Goal: Task Accomplishment & Management: Complete application form

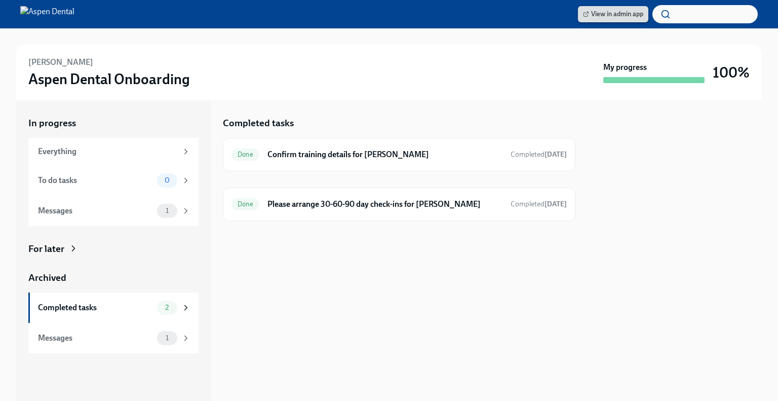
click at [620, 16] on span "View in admin app" at bounding box center [613, 14] width 60 height 10
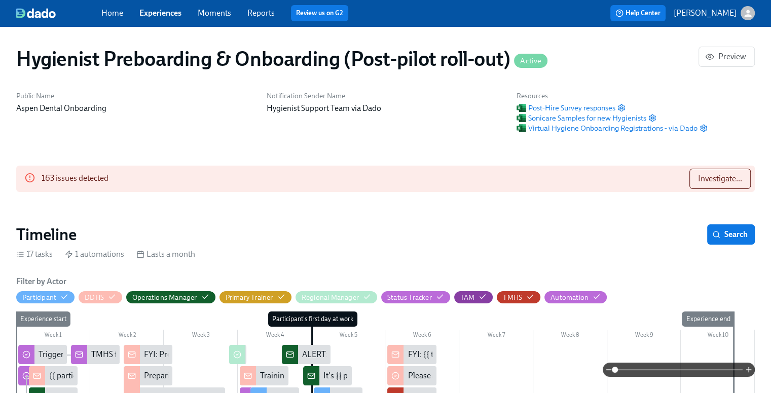
scroll to position [0, 11367]
click at [576, 119] on span "Sonicare Samples for new Hygienists" at bounding box center [580, 118] width 129 height 10
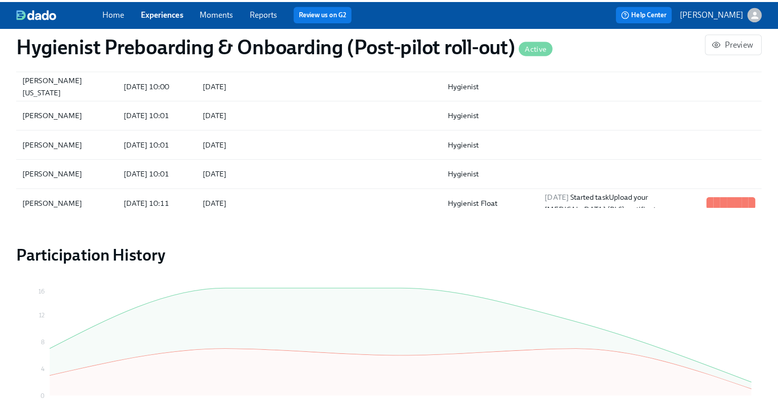
scroll to position [1064, 0]
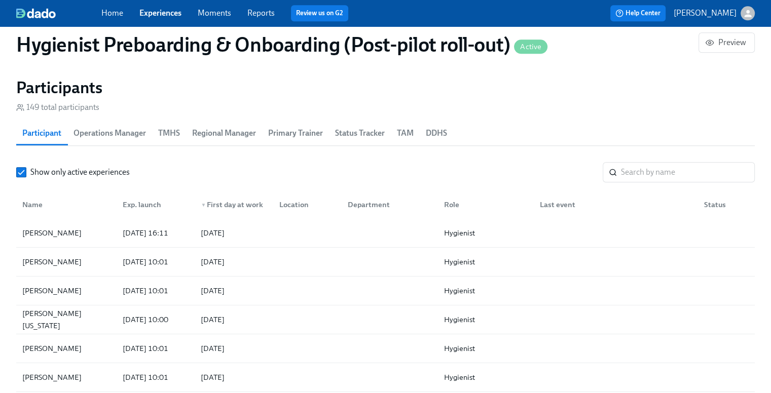
click at [174, 134] on span "TMHS" at bounding box center [169, 133] width 22 height 14
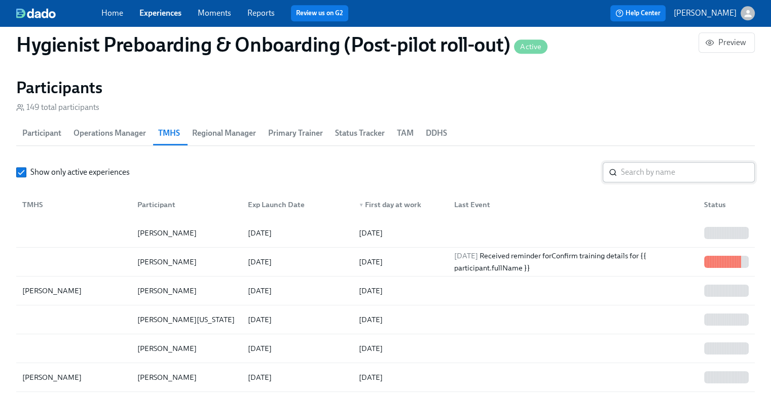
click at [632, 173] on input "search" at bounding box center [688, 172] width 134 height 20
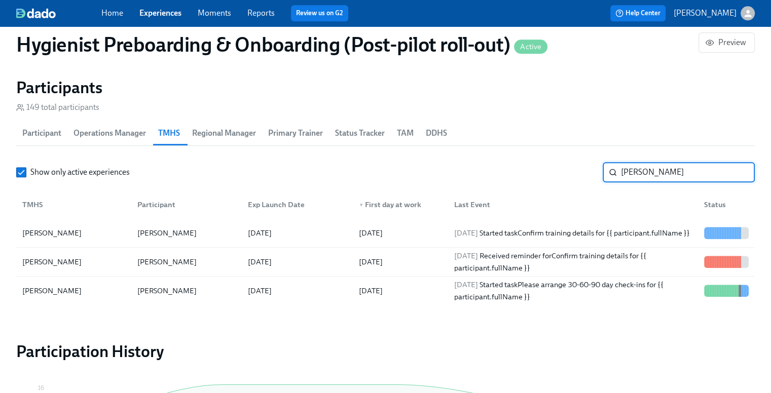
type input "deanna"
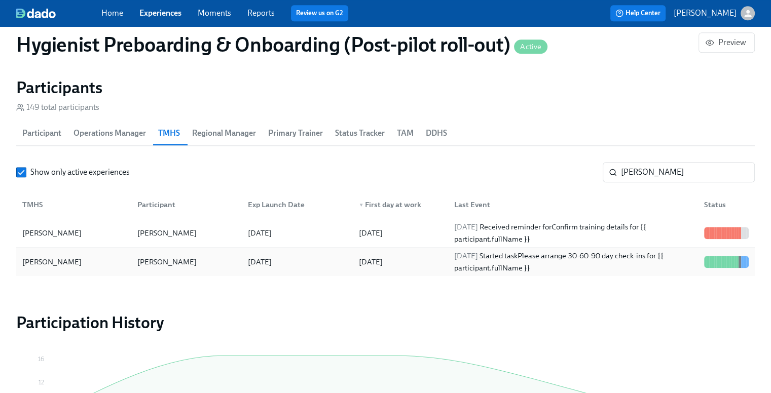
click at [569, 261] on div "2025/09/15 Started task Please arrange 30-60-90 day check-ins for {{ participan…" at bounding box center [573, 262] width 246 height 24
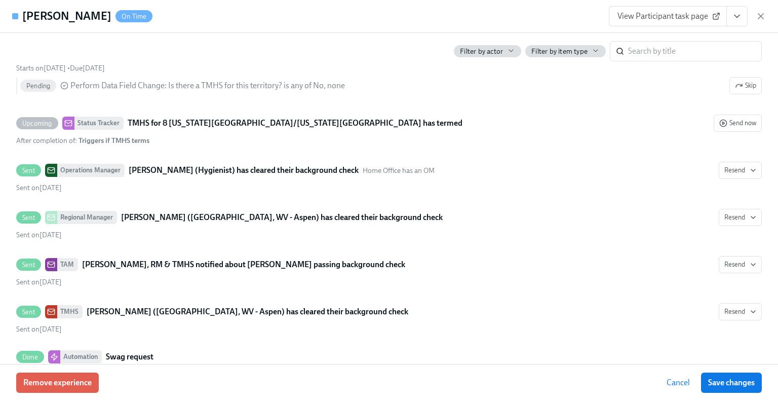
scroll to position [1300, 0]
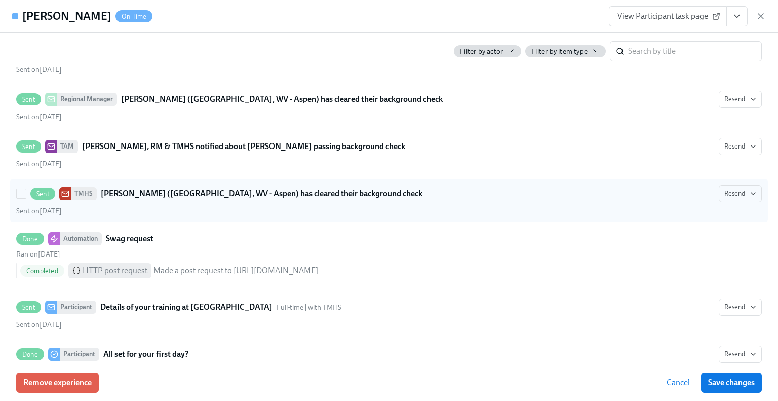
click at [68, 190] on icon at bounding box center [65, 194] width 8 height 8
click at [26, 189] on input "Sent TMHS Brooke Kimble (2109 Parkersburg, WV - Aspen) has cleared their backgr…" at bounding box center [21, 193] width 9 height 9
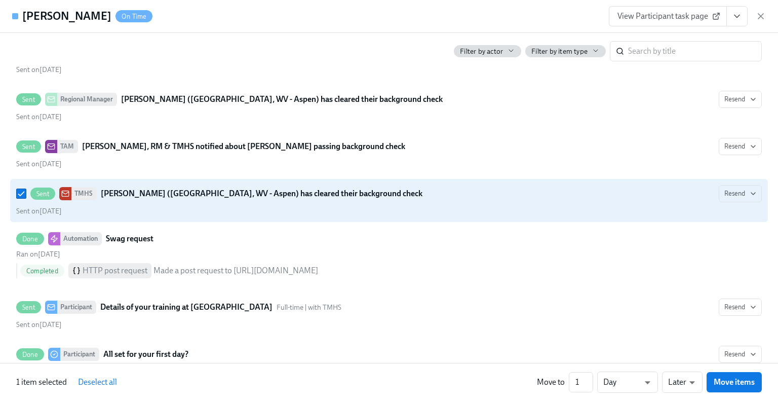
click at [77, 187] on div "TMHS" at bounding box center [83, 193] width 25 height 13
click at [26, 189] on input "Sent TMHS Brooke Kimble (2109 Parkersburg, WV - Aspen) has cleared their backgr…" at bounding box center [21, 193] width 9 height 9
checkbox input "false"
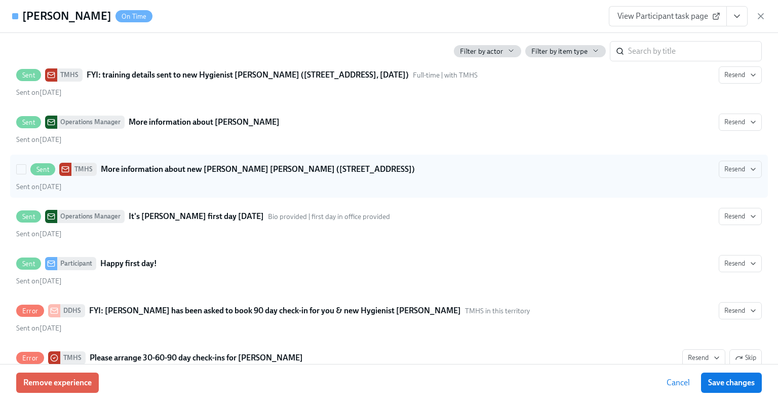
scroll to position [2129, 0]
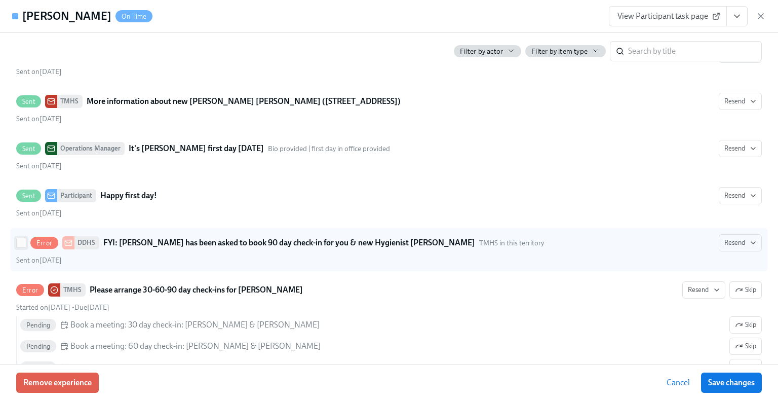
click at [24, 238] on input "Error DDHS FYI: DeAnna Miller has been asked to book 90 day check-in for you & …" at bounding box center [21, 242] width 9 height 9
checkbox input "true"
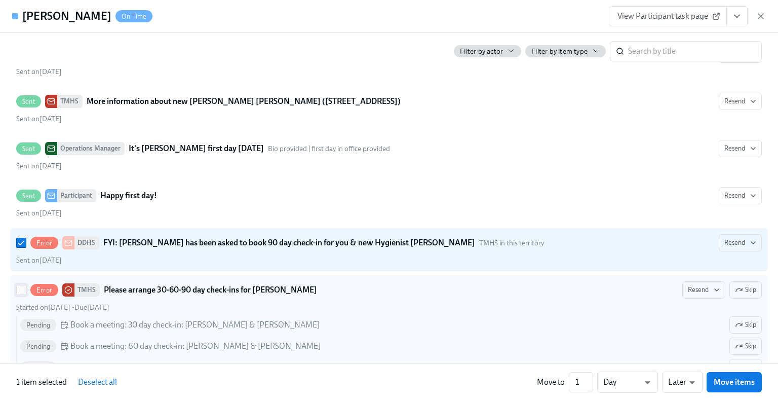
click at [19, 285] on input "Error TMHS Please arrange 30-60-90 day check-ins for Brooke Kimble Resend Skip …" at bounding box center [21, 289] width 9 height 9
checkbox input "true"
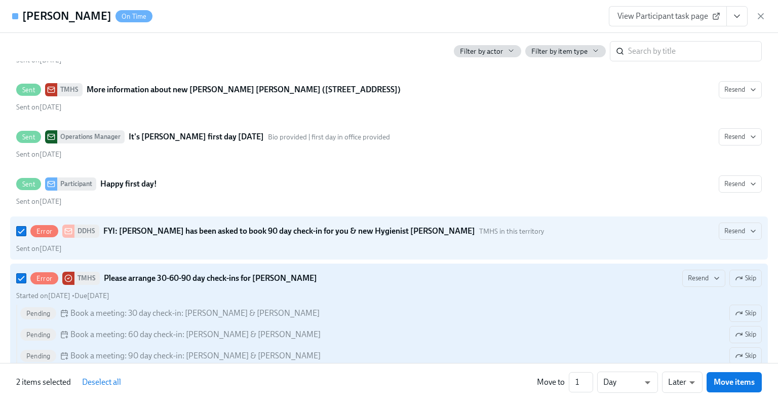
scroll to position [2145, 0]
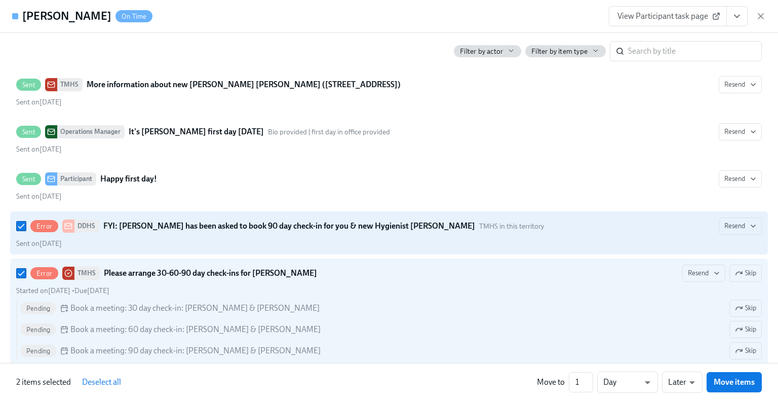
click at [326, 219] on div "Error DDHS FYI: DeAnna Miller has been asked to book 90 day check-in for you & …" at bounding box center [389, 232] width 746 height 31
click at [26, 221] on input "Error DDHS FYI: DeAnna Miller has been asked to book 90 day check-in for you & …" at bounding box center [21, 225] width 9 height 9
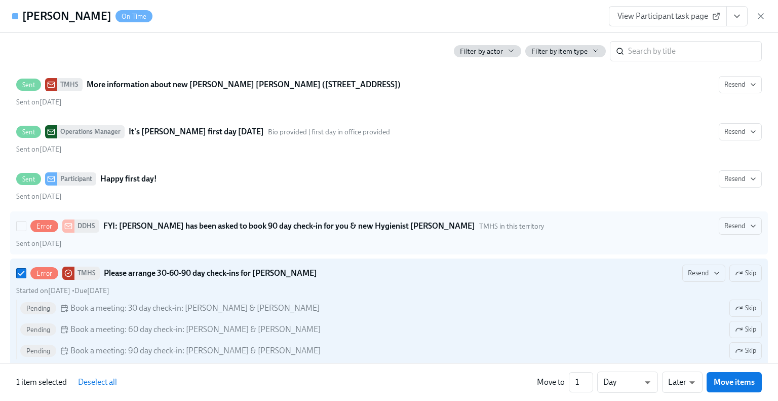
click at [318, 217] on div "Error DDHS FYI: DeAnna Miller has been asked to book 90 day check-in for you & …" at bounding box center [389, 225] width 746 height 17
click at [26, 221] on input "Error DDHS FYI: DeAnna Miller has been asked to book 90 day check-in for you & …" at bounding box center [21, 225] width 9 height 9
checkbox input "true"
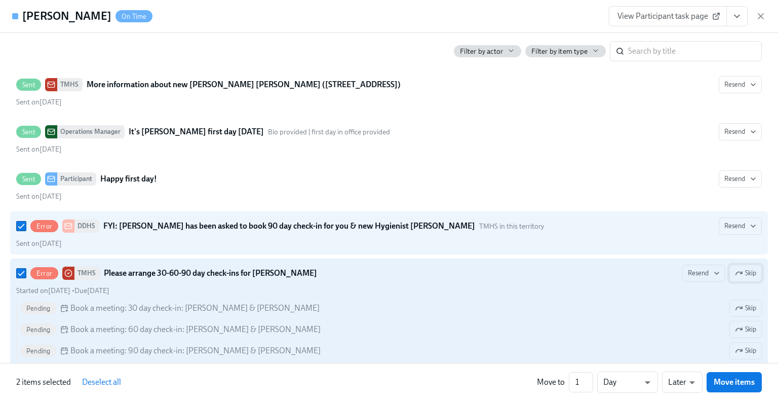
click at [738, 265] on button "Skip" at bounding box center [746, 273] width 32 height 17
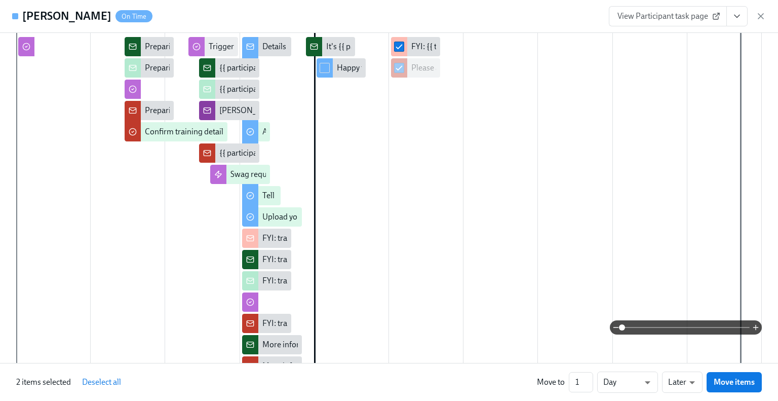
scroll to position [0, 0]
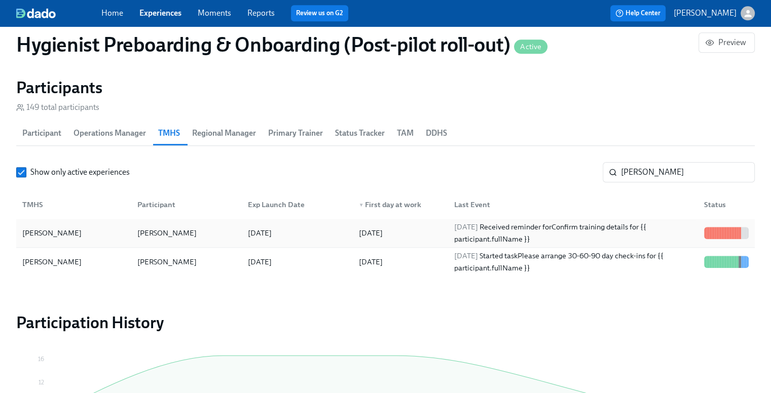
click at [589, 231] on div "2025/09/15 Received reminder for Confirm training details for {{ participant.fu…" at bounding box center [573, 233] width 246 height 24
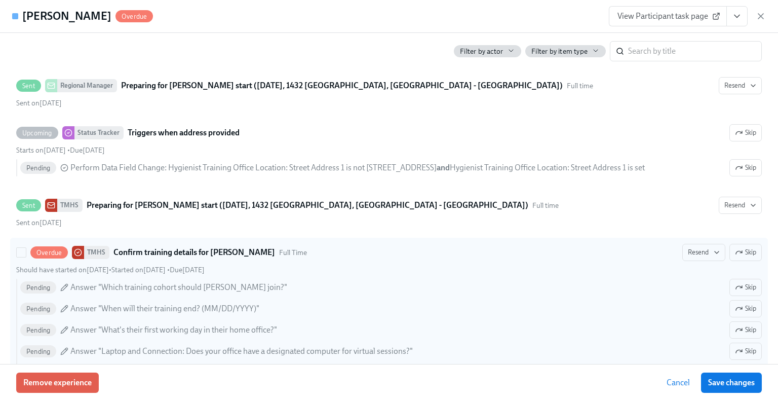
scroll to position [591, 0]
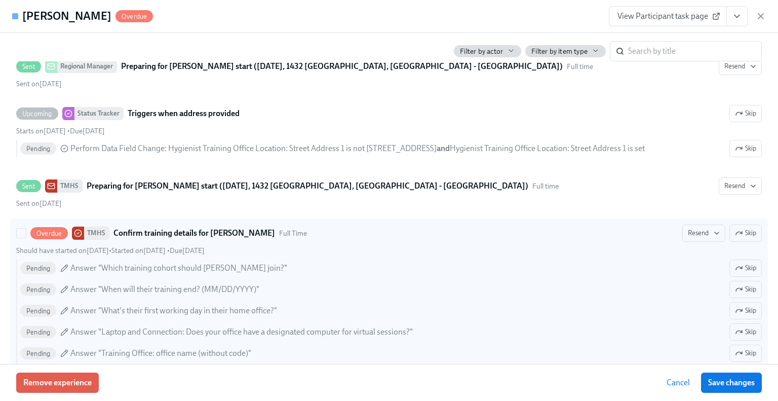
click at [47, 232] on span "Overdue" at bounding box center [49, 234] width 38 height 8
click at [26, 232] on input "Overdue TMHS Confirm training details for Sarah Stewart Full Time Resend Skip S…" at bounding box center [21, 233] width 9 height 9
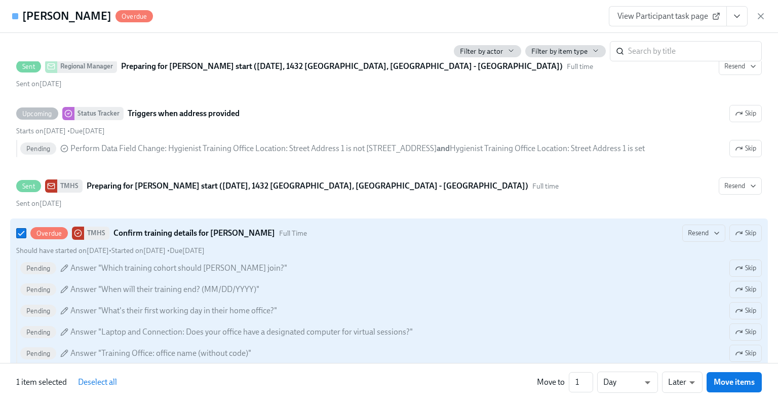
click at [48, 231] on span "Overdue" at bounding box center [49, 234] width 38 height 8
click at [26, 231] on input "Overdue TMHS Confirm training details for Sarah Stewart Full Time Resend Skip S…" at bounding box center [21, 233] width 9 height 9
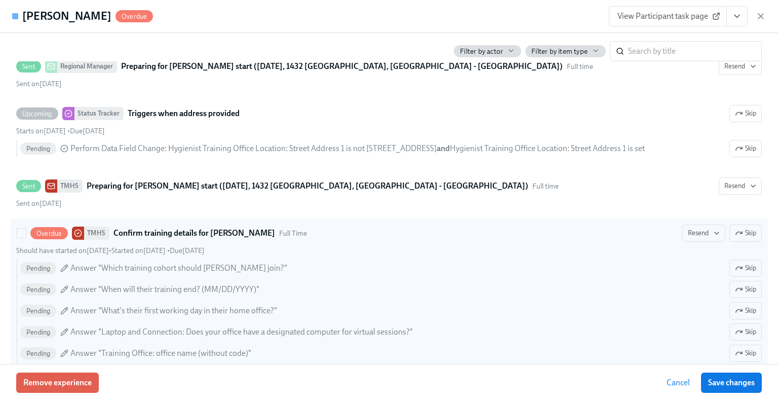
click at [41, 267] on span "Pending" at bounding box center [38, 269] width 36 height 8
click at [26, 238] on input "Overdue TMHS Confirm training details for Sarah Stewart Full Time Resend Skip S…" at bounding box center [21, 233] width 9 height 9
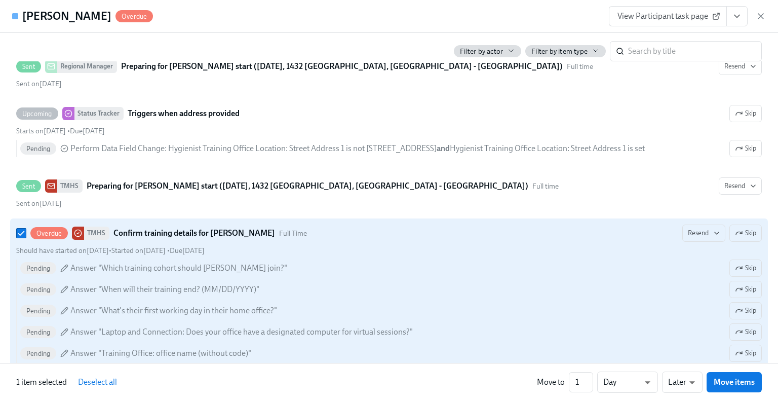
click at [191, 231] on strong "Confirm training details for [PERSON_NAME]" at bounding box center [195, 233] width 162 height 12
click at [26, 231] on input "Overdue TMHS Confirm training details for Sarah Stewart Full Time Resend Skip S…" at bounding box center [21, 233] width 9 height 9
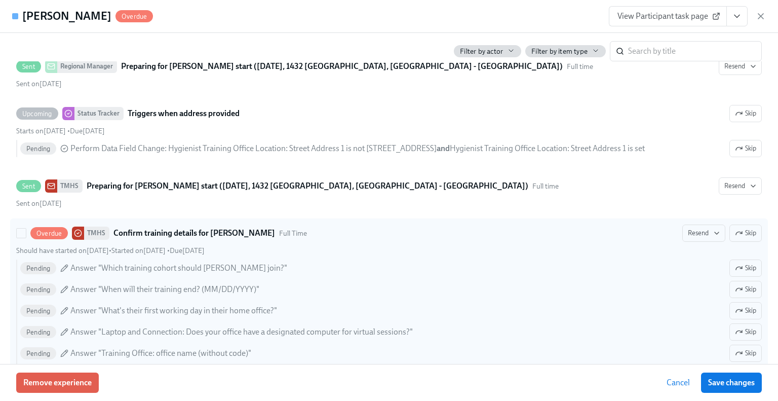
scroll to position [710, 0]
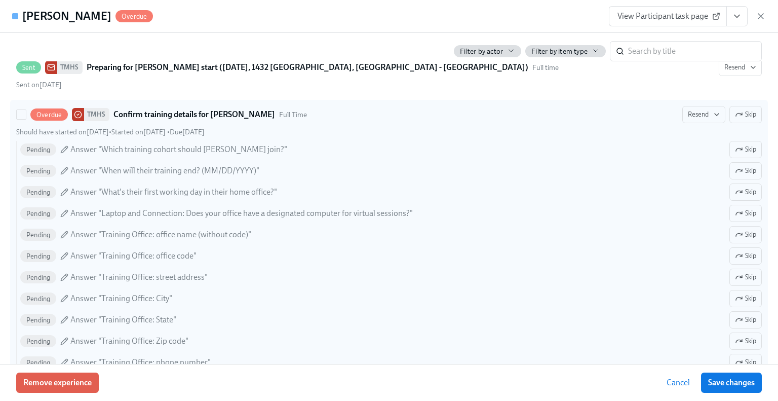
click at [174, 231] on span "Answer "Training Office: office name (without code)"" at bounding box center [160, 234] width 181 height 11
click at [26, 119] on input "Overdue TMHS Confirm training details for Sarah Stewart Full Time Resend Skip S…" at bounding box center [21, 114] width 9 height 9
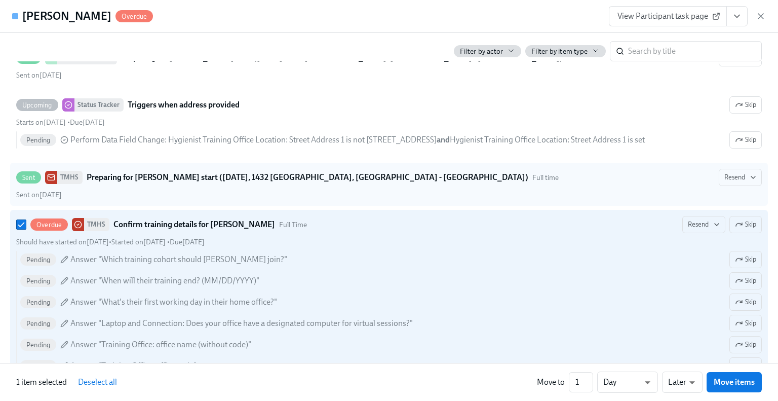
scroll to position [591, 0]
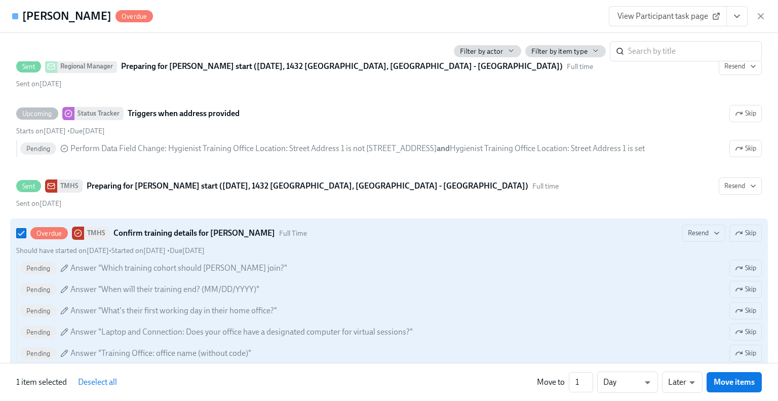
click at [65, 266] on icon at bounding box center [64, 268] width 7 height 7
click at [26, 238] on input "Overdue TMHS Confirm training details for Sarah Stewart Full Time Resend Skip S…" at bounding box center [21, 233] width 9 height 9
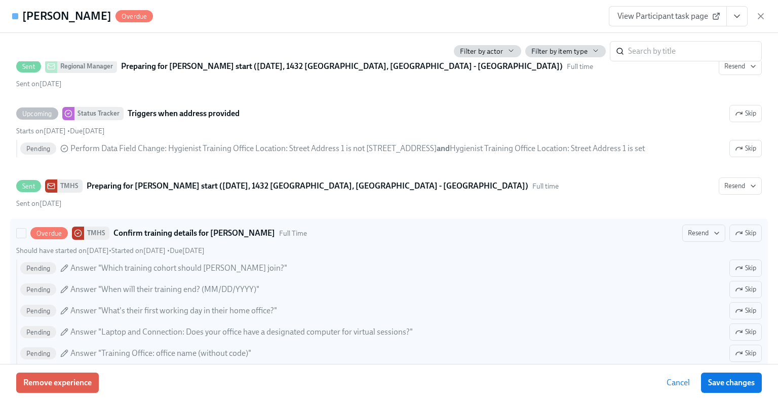
click at [57, 263] on div "Pending Answer "Which training cohort should Sarah Stewart join?"" at bounding box center [153, 268] width 267 height 12
click at [26, 238] on input "Overdue TMHS Confirm training details for Sarah Stewart Full Time Resend Skip S…" at bounding box center [21, 233] width 9 height 9
checkbox input "true"
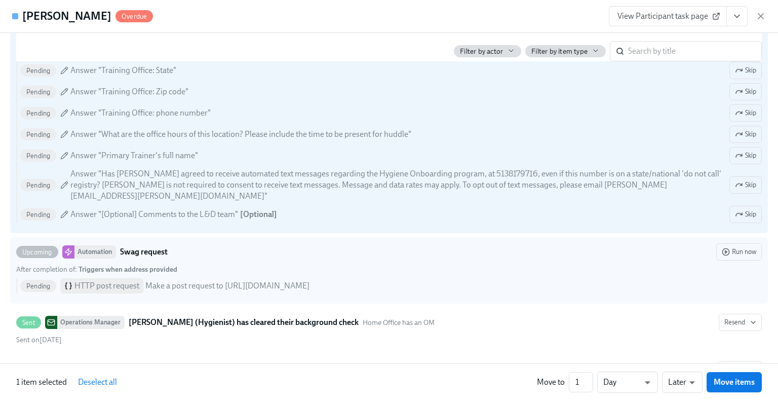
scroll to position [946, 0]
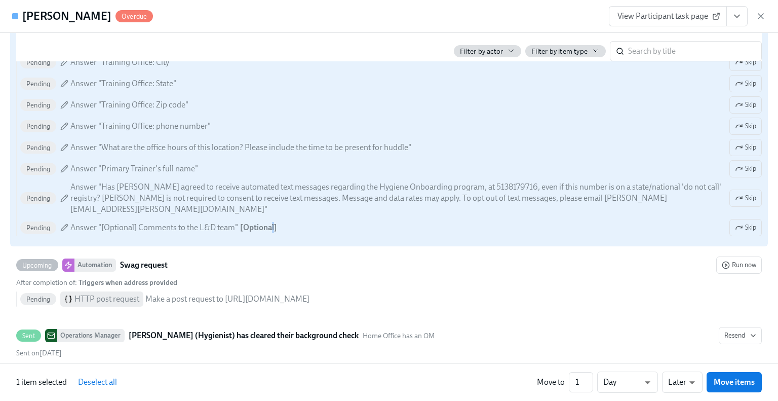
click at [273, 219] on div "Pending Answer "[Optional] Comments to the L&D team" [ Optional ] Skip" at bounding box center [391, 227] width 742 height 17
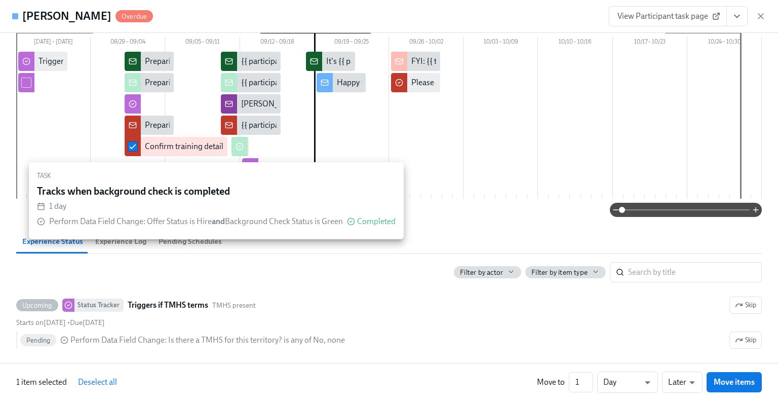
scroll to position [0, 0]
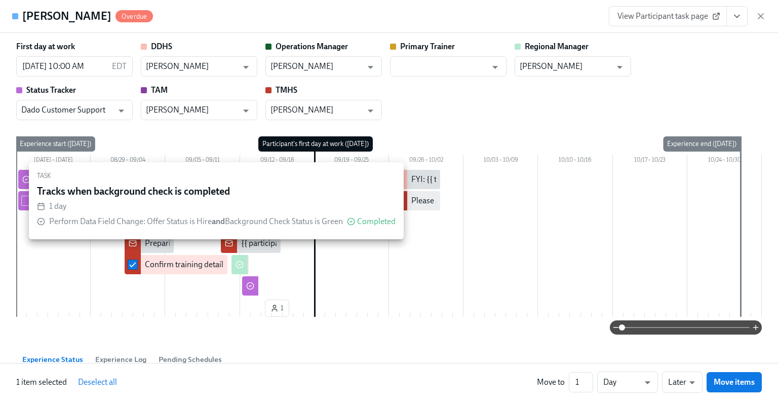
click at [16, 15] on div at bounding box center [15, 16] width 6 height 6
click at [485, 122] on div "First day at work 09/19/2025 10:00 AM EDT ​ DDHS Samantha Strickland ​ Operatio…" at bounding box center [389, 188] width 746 height 294
click at [488, 114] on div "First day at work 09/19/2025 10:00 AM EDT ​ DDHS Samantha Strickland ​ Operatio…" at bounding box center [389, 80] width 746 height 79
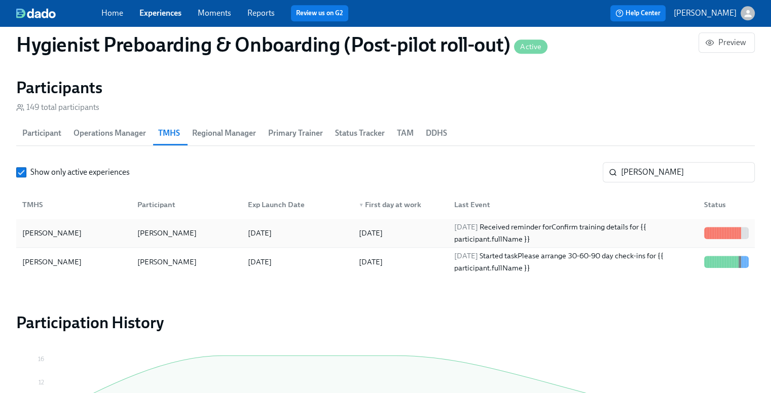
click at [483, 237] on div "2025/09/15 Received reminder for Confirm training details for {{ participant.fu…" at bounding box center [573, 233] width 246 height 24
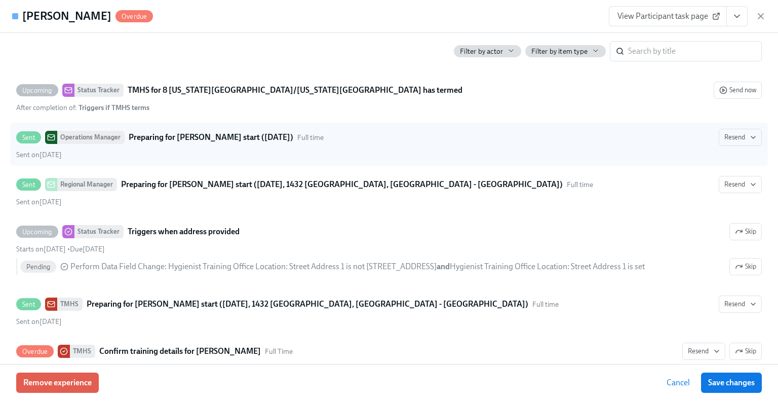
scroll to position [0, 14089]
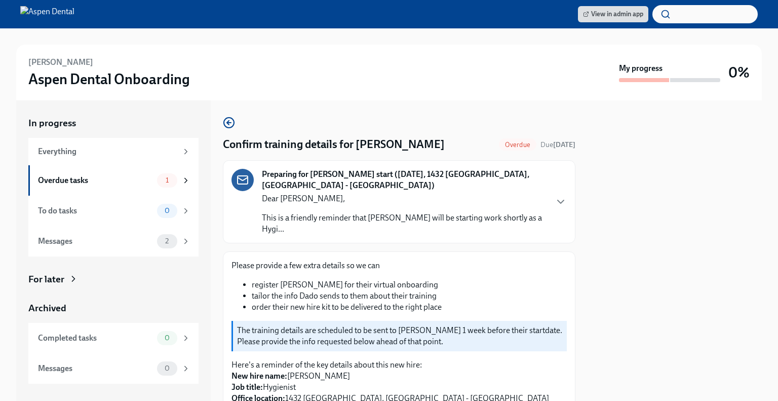
drag, startPoint x: 576, startPoint y: 151, endPoint x: 575, endPoint y: 160, distance: 9.2
click at [575, 160] on div "In progress Everything Overdue tasks 1 To do tasks 0 Messages 2 For later Archi…" at bounding box center [389, 250] width 746 height 301
click at [537, 112] on div "Confirm training details for [PERSON_NAME] Overdue Due [DATE] Preparing for [PE…" at bounding box center [399, 250] width 353 height 301
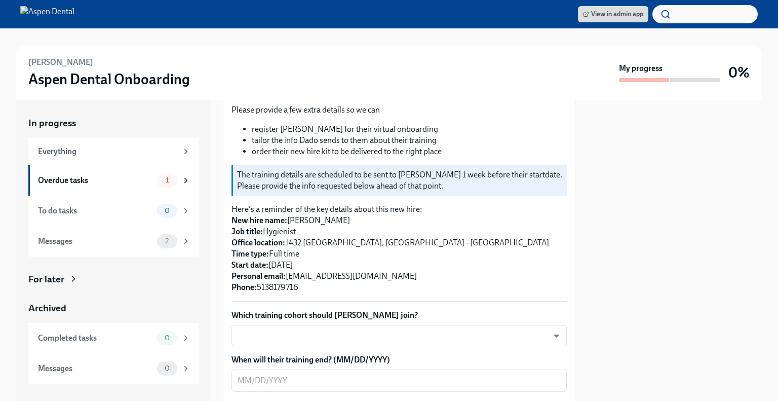
scroll to position [236, 0]
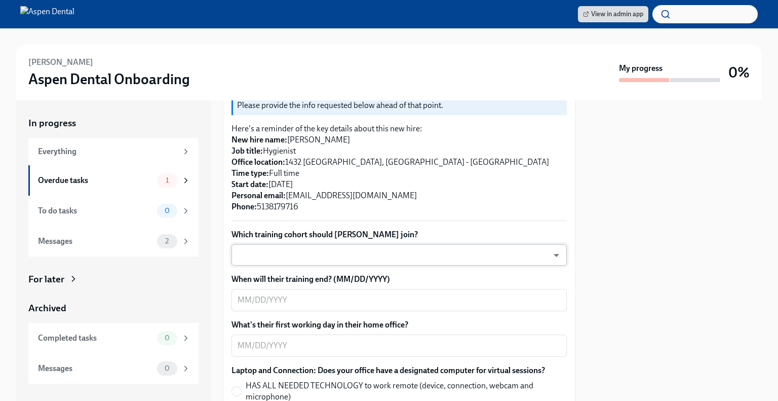
click at [379, 249] on body "View in admin app [PERSON_NAME] Aspen Dental Onboarding My progress 0% In progr…" at bounding box center [389, 200] width 778 height 401
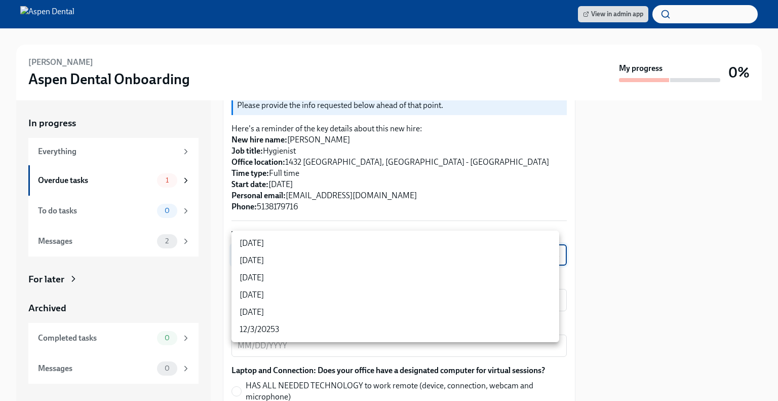
click at [383, 245] on li "[DATE]" at bounding box center [396, 243] width 328 height 17
type input "rtYPevC7n"
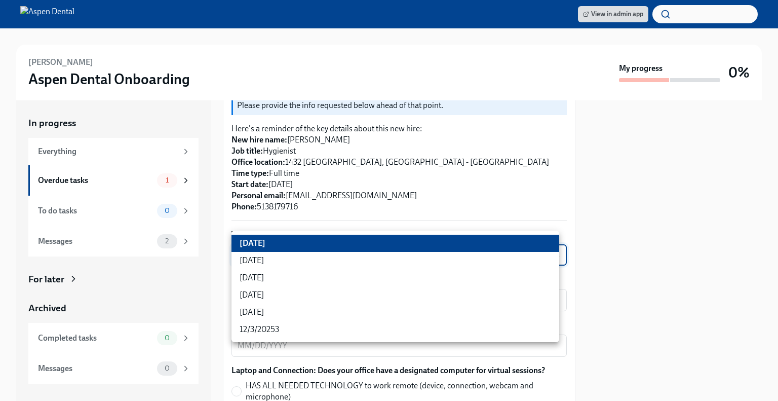
click at [370, 241] on body "View in admin app [PERSON_NAME] Aspen Dental Onboarding My progress 0% In progr…" at bounding box center [389, 200] width 778 height 401
click at [740, 249] on div at bounding box center [389, 200] width 778 height 401
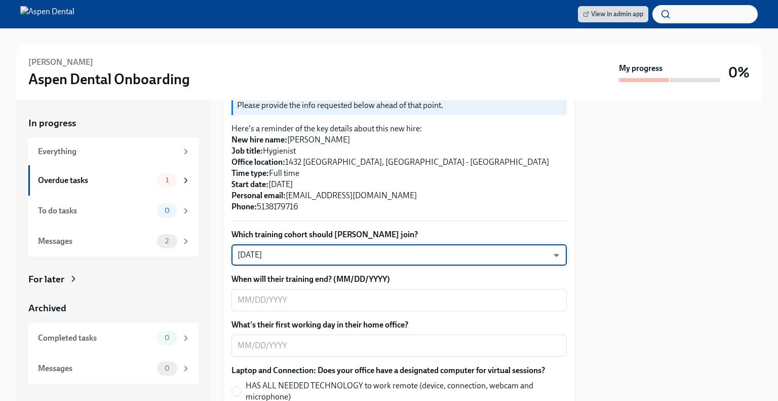
click at [425, 247] on body "View in admin app [PERSON_NAME] Aspen Dental Onboarding My progress 0% In progr…" at bounding box center [389, 200] width 778 height 401
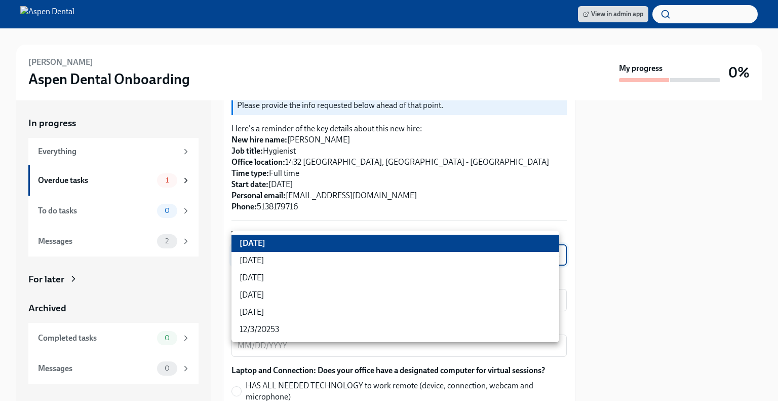
click at [441, 181] on div at bounding box center [389, 200] width 778 height 401
click at [329, 248] on body "View in admin app [PERSON_NAME] Aspen Dental Onboarding My progress 0% In progr…" at bounding box center [389, 200] width 778 height 401
click at [653, 234] on div at bounding box center [389, 200] width 778 height 401
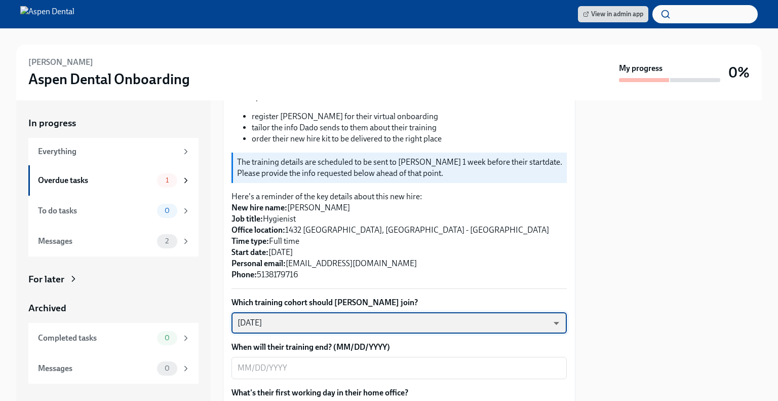
scroll to position [189, 0]
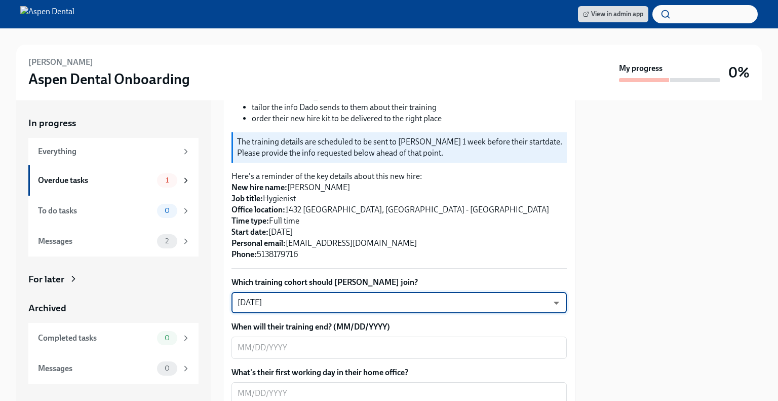
click at [356, 296] on body "View in admin app [PERSON_NAME] Aspen Dental Onboarding My progress 0% In progr…" at bounding box center [389, 200] width 778 height 401
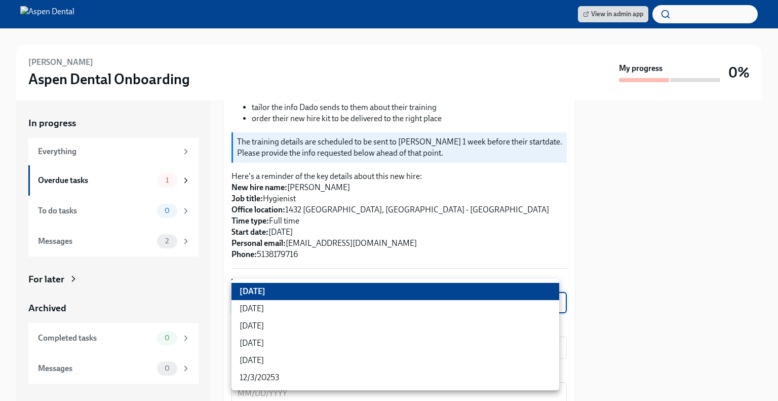
click at [426, 249] on div at bounding box center [389, 200] width 778 height 401
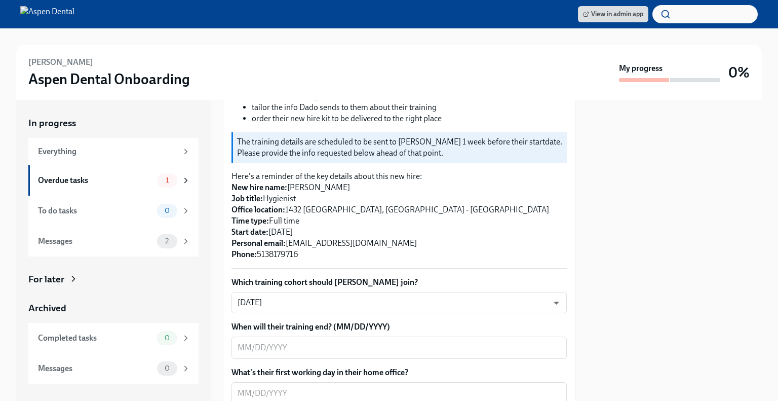
drag, startPoint x: 230, startPoint y: 211, endPoint x: 301, endPoint y: 212, distance: 71.0
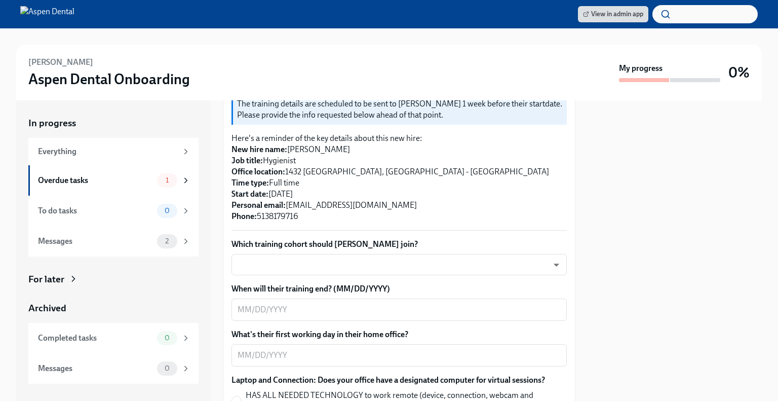
scroll to position [236, 0]
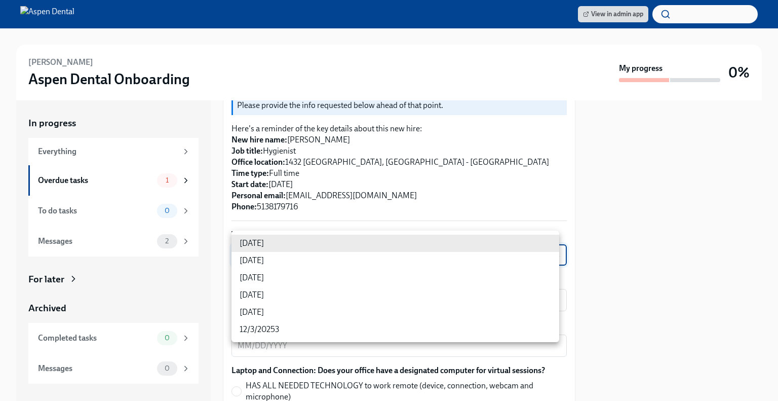
click at [406, 243] on body "View in admin app Sarah Stewart Aspen Dental Onboarding My progress 0% In progr…" at bounding box center [389, 200] width 778 height 401
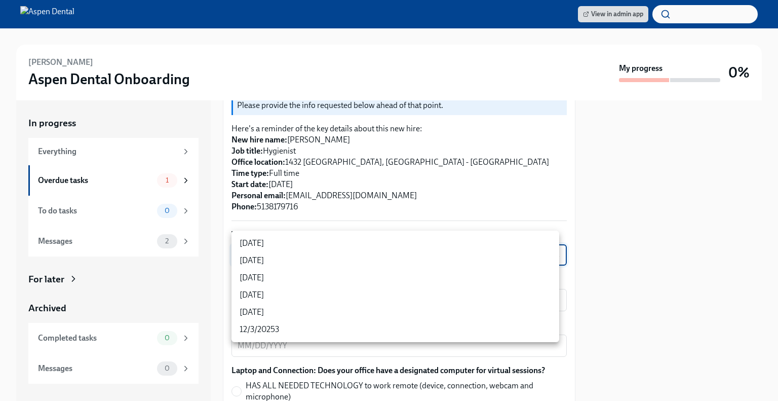
click at [278, 243] on li "9/10/2025" at bounding box center [396, 243] width 328 height 17
type input "rtYPevC7n"
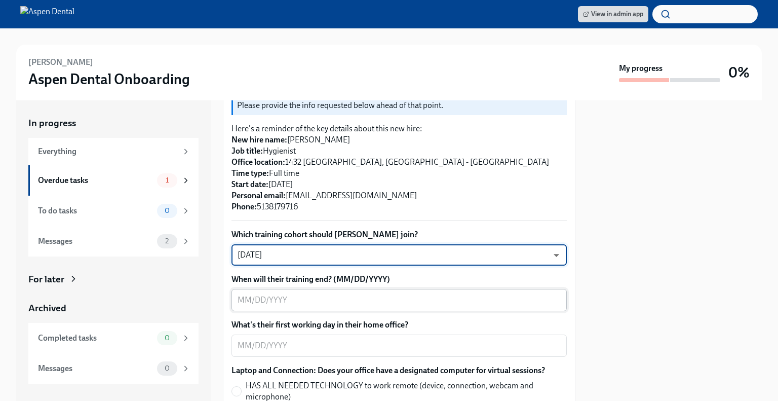
click at [376, 294] on div "x ​" at bounding box center [400, 300] width 336 height 22
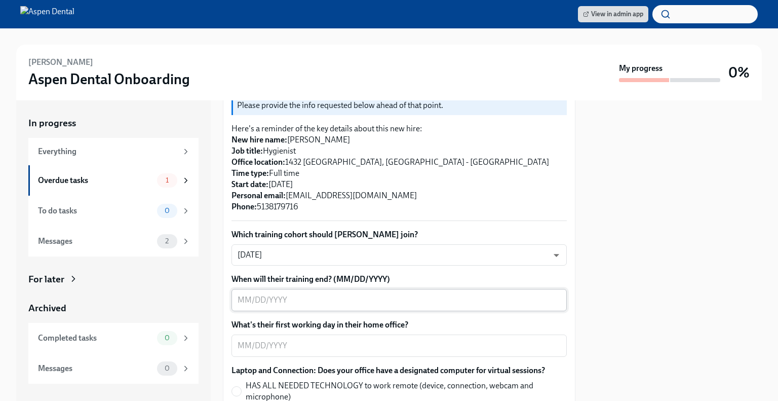
click at [404, 289] on div "x ​" at bounding box center [400, 300] width 336 height 22
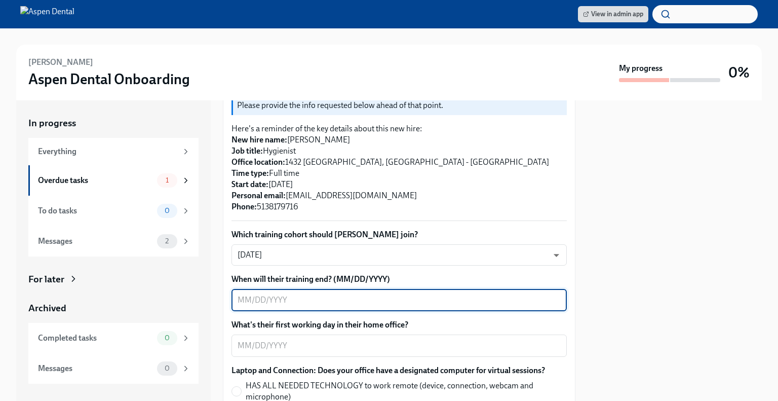
click at [361, 294] on textarea "When will their training end? (MM/DD/YYYY)" at bounding box center [399, 300] width 323 height 12
click at [354, 294] on textarea "When will their training end? (MM/DD/YYYY)" at bounding box center [399, 300] width 323 height 12
type textarea "11/01/2025"
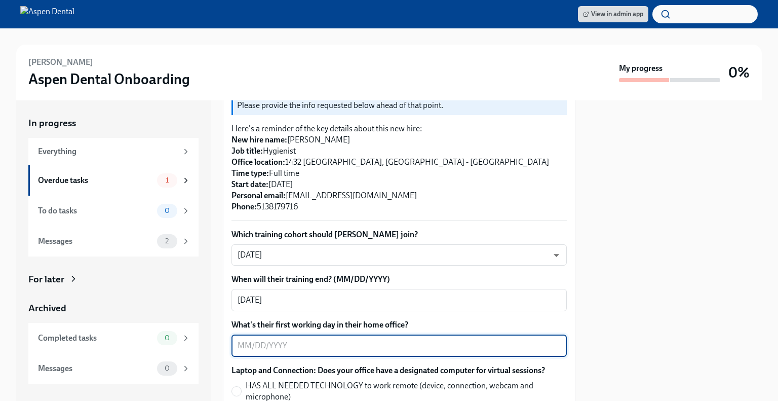
click at [282, 340] on textarea "What's their first working day in their home office?" at bounding box center [399, 346] width 323 height 12
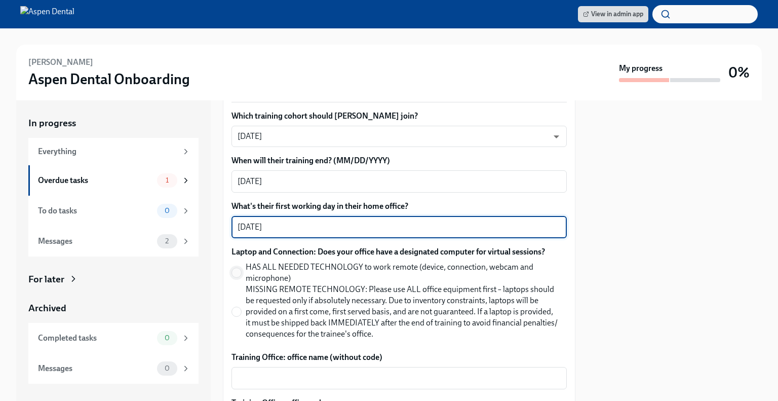
type textarea "09/19/25"
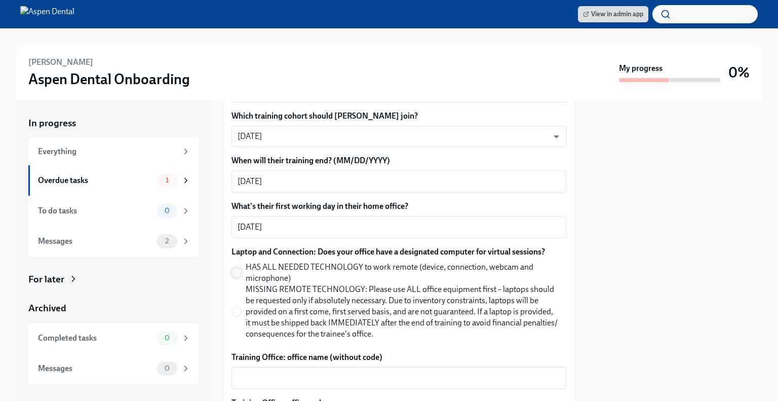
click at [237, 268] on input "HAS ALL NEEDED TECHNOLOGY to work remote (device, connection, webcam and microp…" at bounding box center [236, 272] width 9 height 9
radio input "true"
click at [264, 367] on div "x ​" at bounding box center [400, 378] width 336 height 22
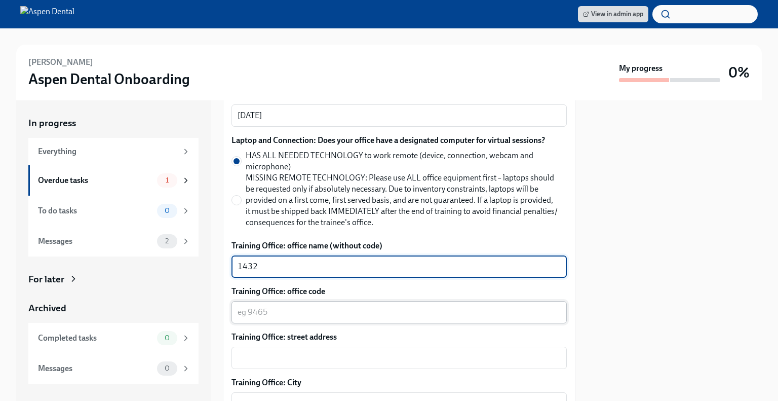
scroll to position [473, 0]
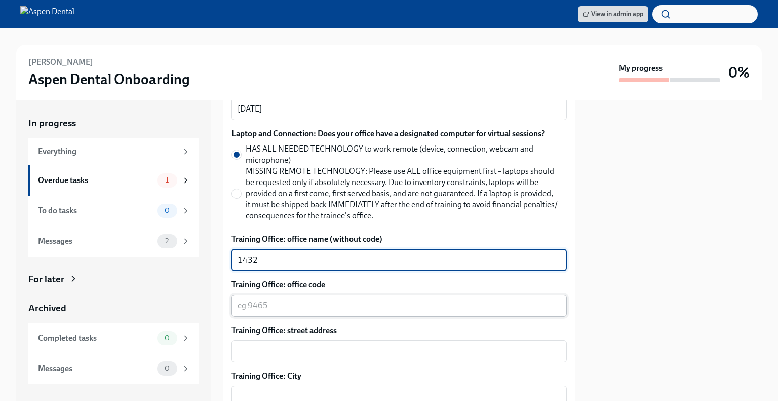
type textarea "1432"
click at [322, 300] on textarea "Training Office: office code" at bounding box center [399, 306] width 323 height 12
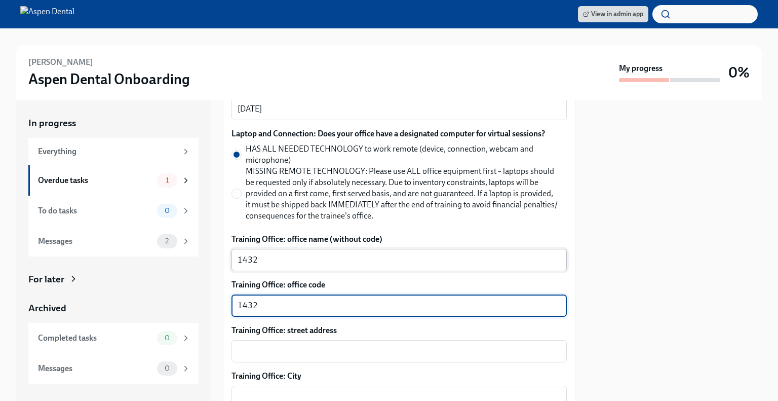
type textarea "1432"
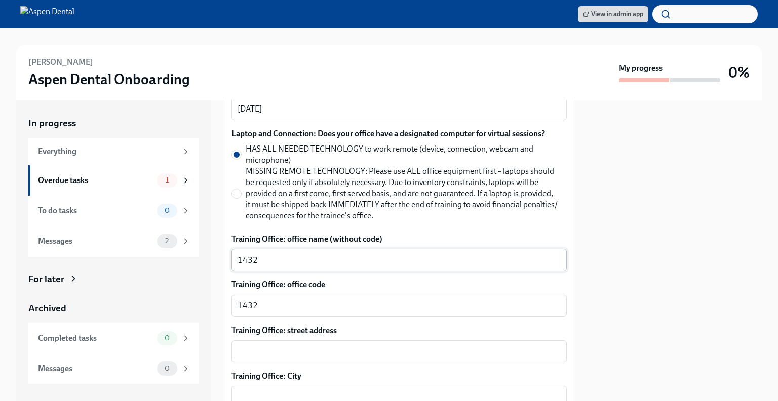
drag, startPoint x: 290, startPoint y: 258, endPoint x: 233, endPoint y: 251, distance: 57.7
click at [234, 252] on div "1432 x ​" at bounding box center [400, 260] width 336 height 22
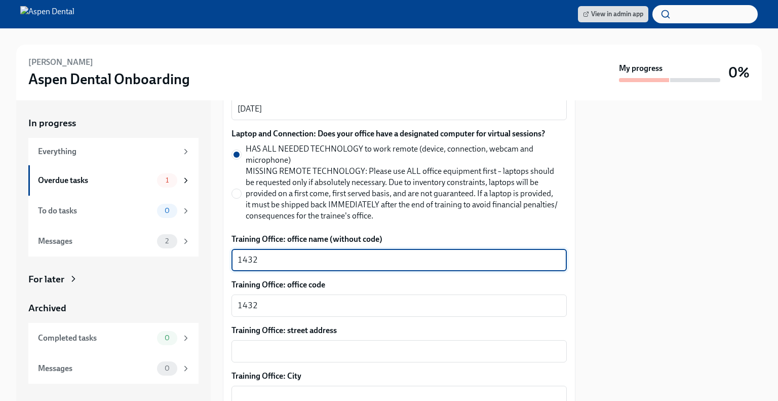
drag, startPoint x: 251, startPoint y: 252, endPoint x: 266, endPoint y: 254, distance: 14.3
click at [251, 254] on textarea "1432" at bounding box center [399, 260] width 323 height 12
drag, startPoint x: 268, startPoint y: 251, endPoint x: 235, endPoint y: 250, distance: 33.5
click at [235, 250] on div "1432 x ​" at bounding box center [400, 260] width 336 height 22
type textarea "Eastgate"
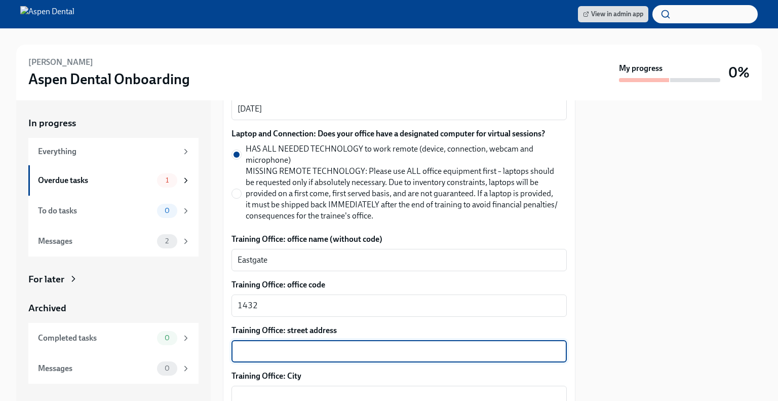
click at [310, 345] on textarea "Training Office: street address" at bounding box center [399, 351] width 323 height 12
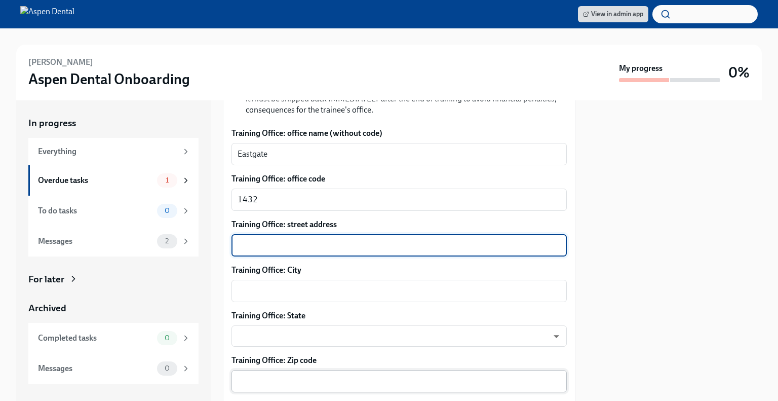
scroll to position [591, 0]
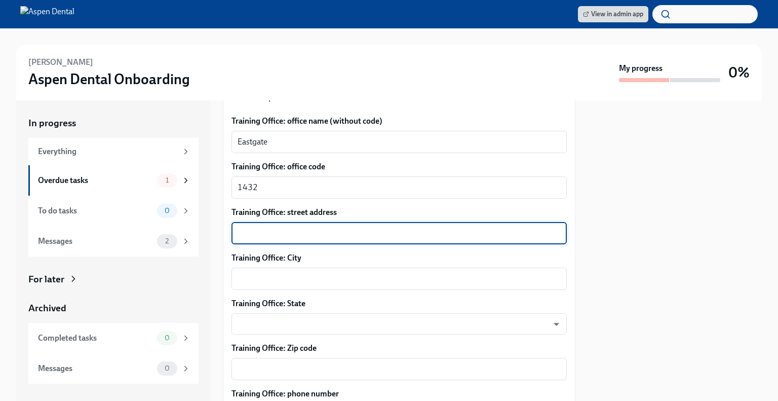
click at [313, 227] on textarea "Training Office: street address" at bounding box center [399, 233] width 323 height 12
paste textarea "867 Eastgate N Dr"
type textarea "867 Eastgate N Dr"
click at [300, 273] on textarea "Training Office: City" at bounding box center [399, 279] width 323 height 12
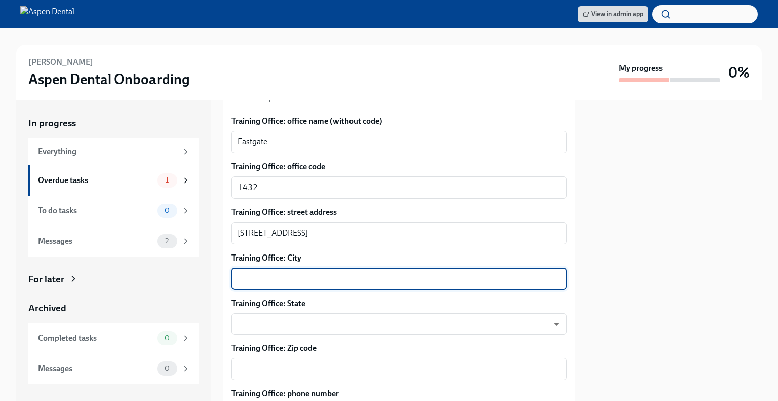
paste textarea "Cincinnati, OH 45245"
type textarea "Cincinnati, OH 45245"
click at [264, 312] on body "View in admin app [PERSON_NAME] Aspen Dental Onboarding My progress 0% In progr…" at bounding box center [389, 200] width 778 height 401
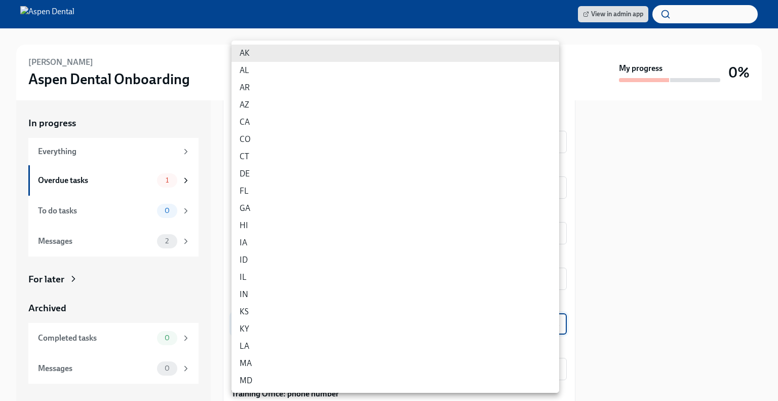
scroll to position [422, 0]
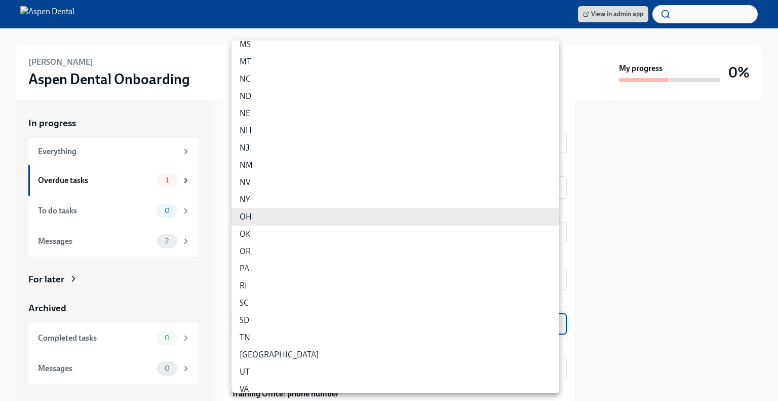
type input "P9Fq33DT-"
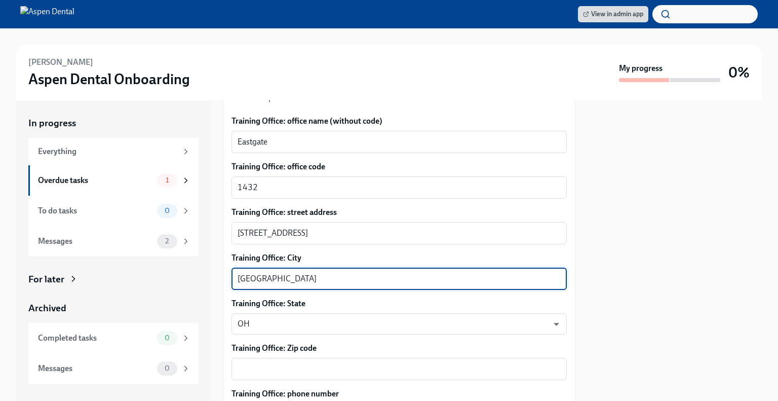
drag, startPoint x: 291, startPoint y: 265, endPoint x: 317, endPoint y: 267, distance: 26.4
click at [317, 273] on textarea "Cincinnati, OH 45245" at bounding box center [399, 279] width 323 height 12
click at [287, 363] on textarea "Training Office: Zip code" at bounding box center [399, 369] width 323 height 12
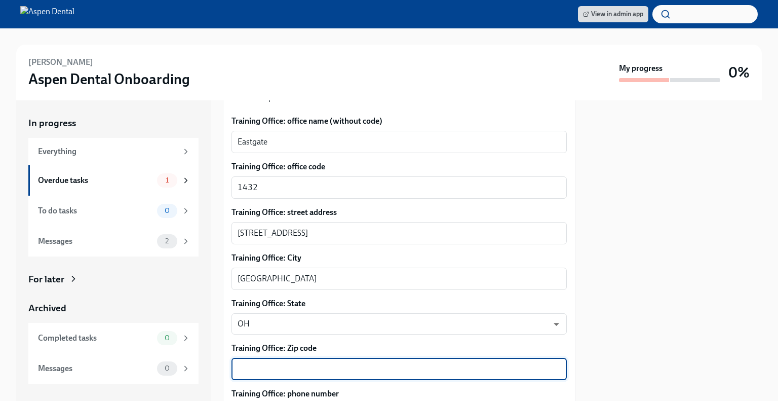
paste textarea "45245"
type textarea "45245"
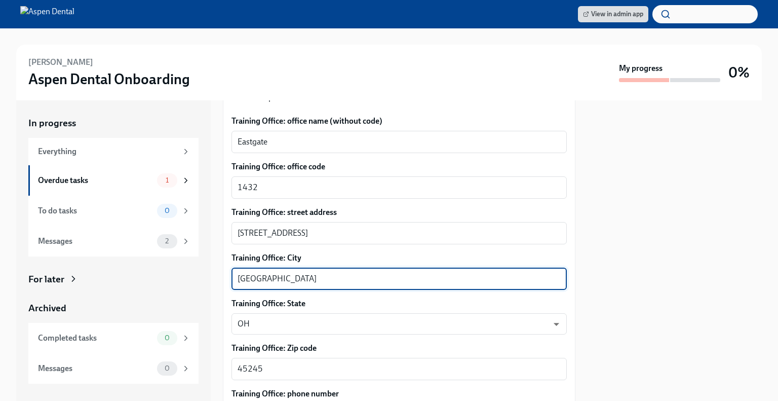
drag, startPoint x: 322, startPoint y: 264, endPoint x: 272, endPoint y: 271, distance: 51.2
click at [272, 273] on textarea "Cincinnati, OH 45245" at bounding box center [399, 279] width 323 height 12
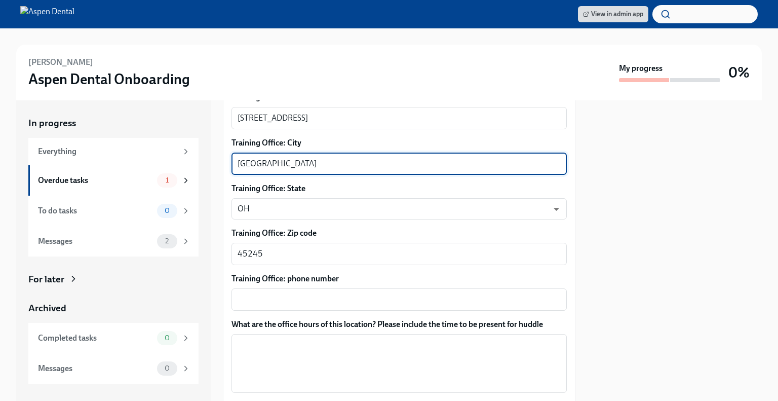
scroll to position [710, 0]
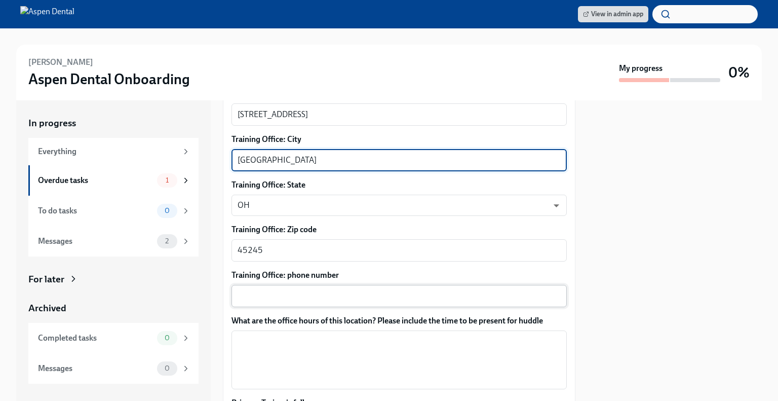
type textarea "Cincinnati"
click at [292, 290] on textarea "Training Office: phone number" at bounding box center [399, 296] width 323 height 12
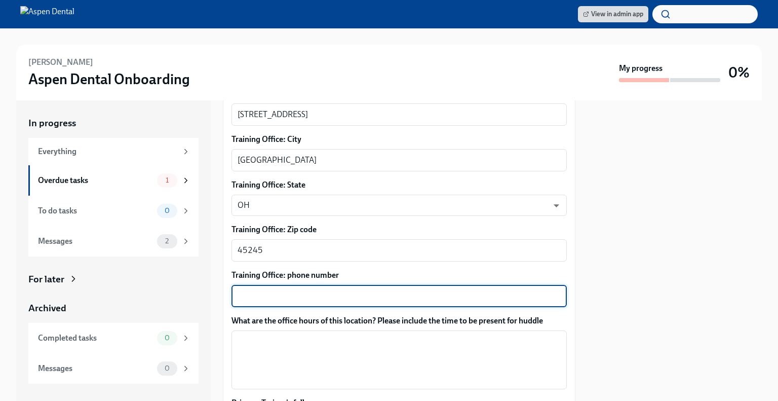
click at [257, 290] on textarea "Training Office: phone number" at bounding box center [399, 296] width 323 height 12
paste textarea "(513) 843-0133"
type textarea "(513) 843-0133"
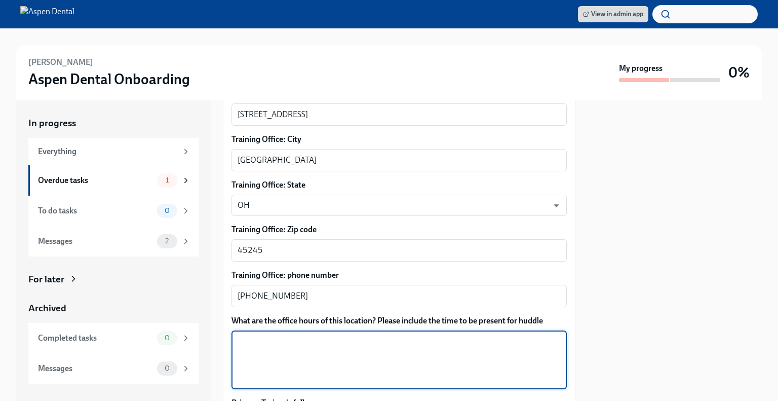
click at [363, 339] on textarea "What are the office hours of this location? Please include the time to be prese…" at bounding box center [399, 360] width 323 height 49
click at [289, 344] on textarea "Tuesday and Wednesday 9-2pm Thursday 3-7 Friday 8-1" at bounding box center [399, 360] width 323 height 49
click at [284, 351] on textarea "Tuesday and Wednesday 9-2pm Thursday 3-7pm Friday 8-1" at bounding box center [399, 360] width 323 height 49
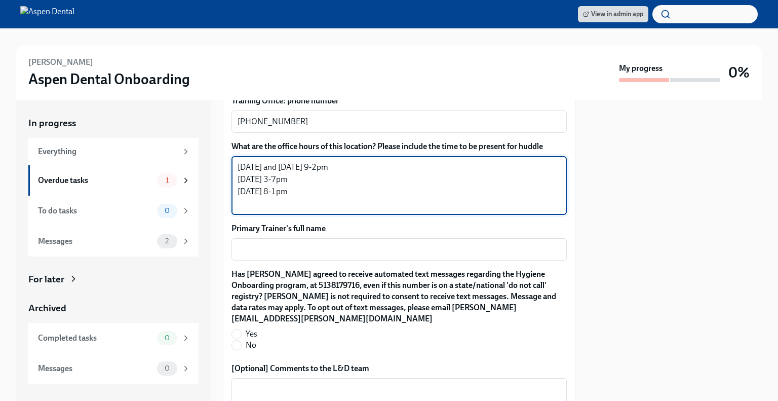
scroll to position [946, 0]
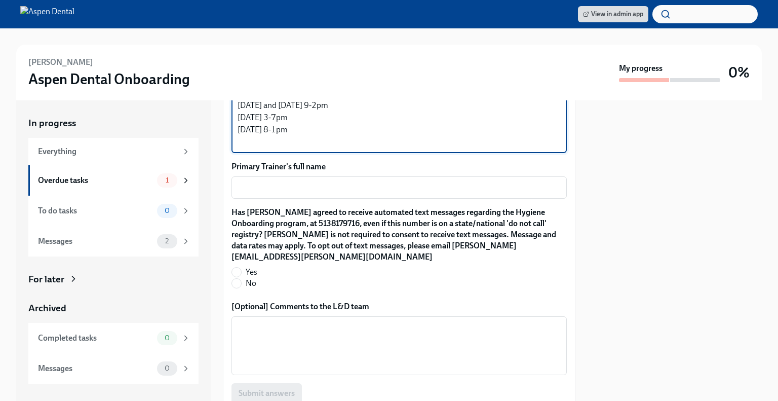
type textarea "Tuesday and Wednesday 9-2pm Thursday 3-7pm Friday 8-1pm"
click at [297, 181] on textarea "Primary Trainer's full name" at bounding box center [399, 187] width 323 height 12
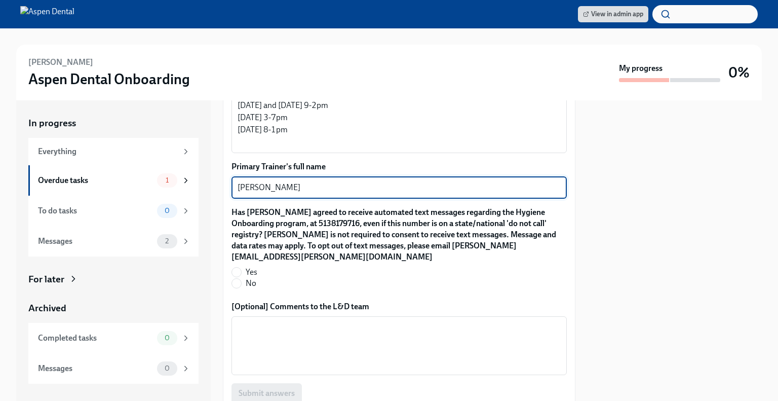
type textarea "Amanda Knight"
click at [247, 267] on span "Yes" at bounding box center [252, 272] width 12 height 11
click at [241, 268] on input "Yes" at bounding box center [236, 272] width 9 height 9
radio input "true"
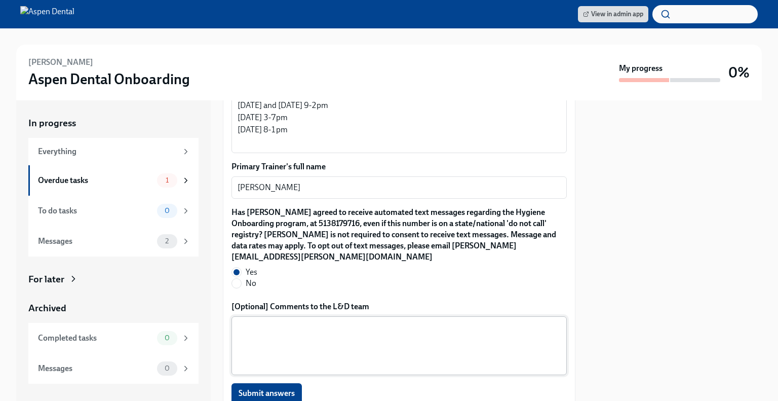
click at [274, 328] on textarea "[Optional] Comments to the L&D team" at bounding box center [399, 345] width 323 height 49
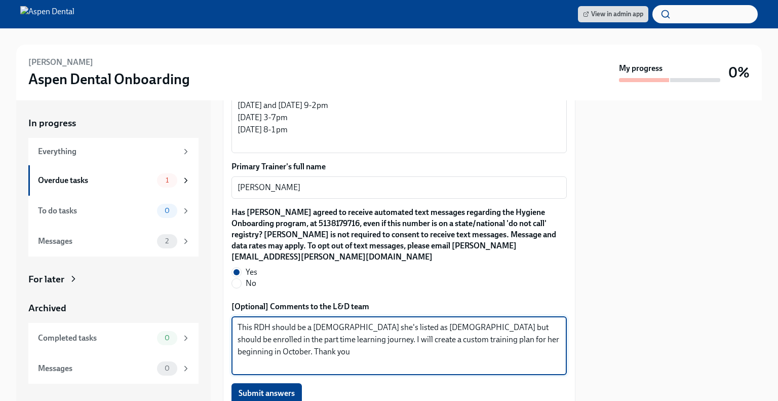
click at [312, 321] on textarea "This RDH should be a Part time employee she's listed as Full time but should be…" at bounding box center [399, 345] width 323 height 49
click at [430, 321] on textarea "This RDH should be a listed as Part time employee she's listed as Full time but…" at bounding box center [399, 345] width 323 height 49
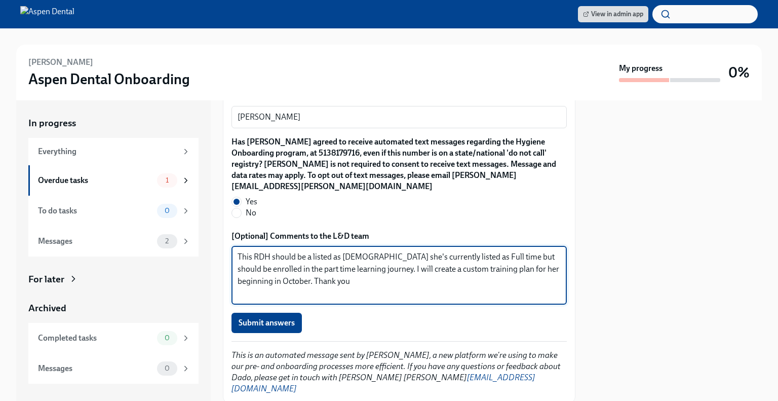
type textarea "This RDH should be a listed as Part time employee she's currently listed as Ful…"
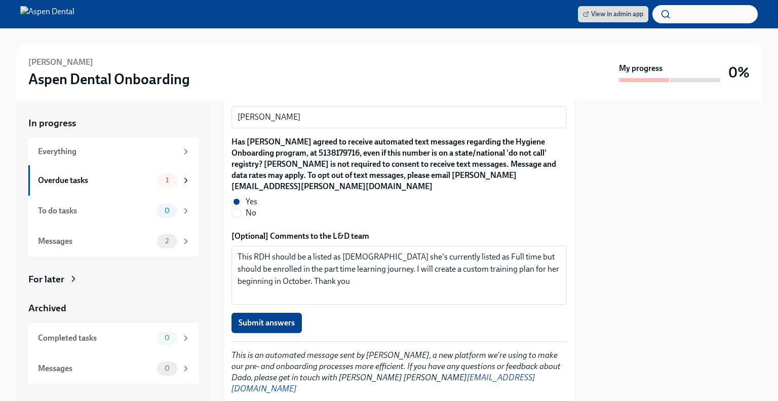
click at [281, 318] on span "Submit answers" at bounding box center [267, 323] width 56 height 10
